Goal: Navigation & Orientation: Go to known website

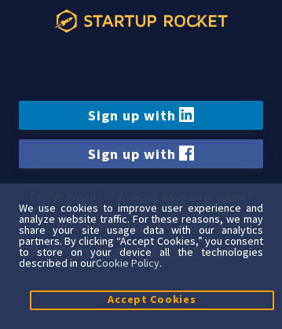
click at [141, 20] on icon at bounding box center [141, 21] width 173 height 24
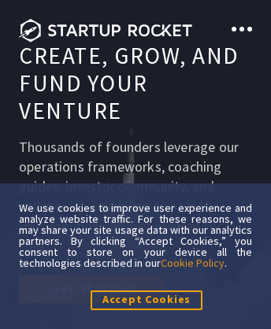
scroll to position [10573, 0]
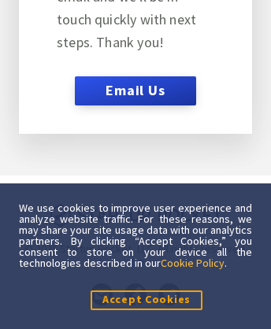
click at [194, 262] on link "Cookie Policy" at bounding box center [192, 263] width 64 height 14
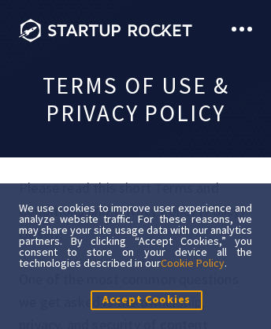
scroll to position [14091, 0]
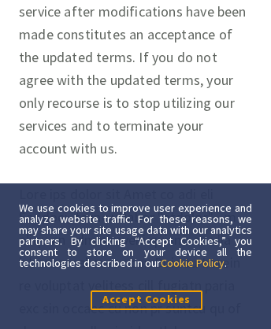
click at [194, 262] on link "Cookie Policy" at bounding box center [192, 263] width 64 height 14
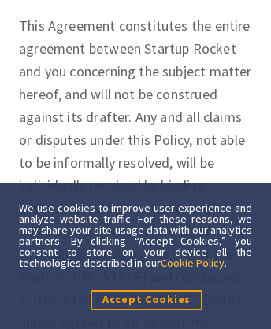
click at [194, 262] on link "Cookie Policy" at bounding box center [192, 263] width 64 height 14
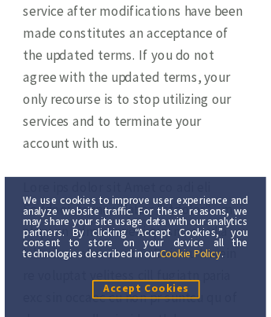
scroll to position [19, 0]
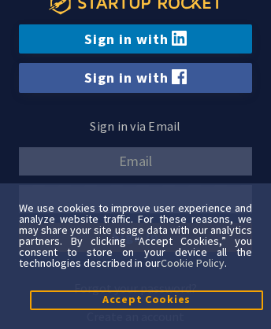
click at [135, 11] on icon at bounding box center [135, 3] width 173 height 24
